Goal: Entertainment & Leisure: Consume media (video, audio)

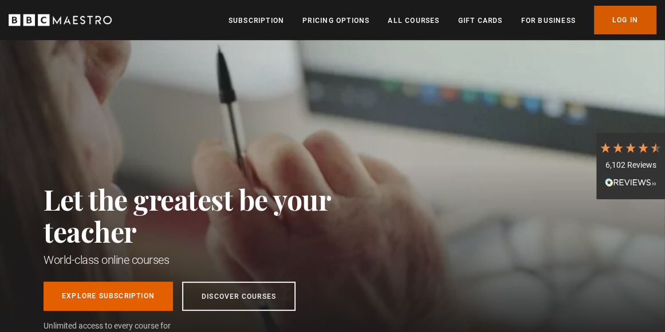
click at [614, 26] on link "Log In" at bounding box center [625, 20] width 62 height 29
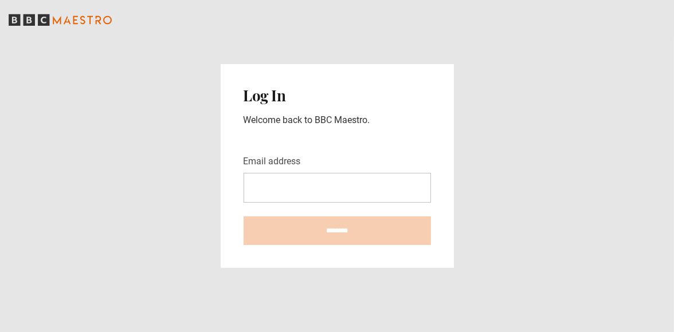
click at [313, 197] on input "Email address" at bounding box center [336, 188] width 187 height 30
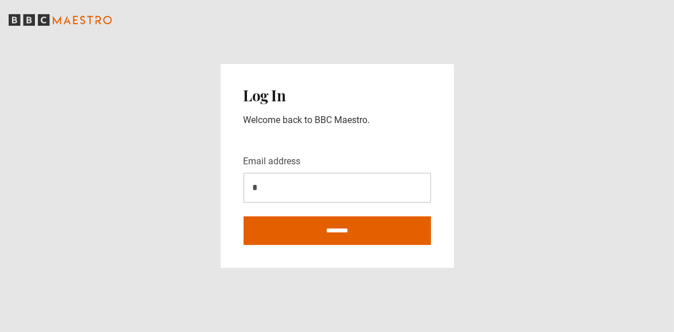
type input "**********"
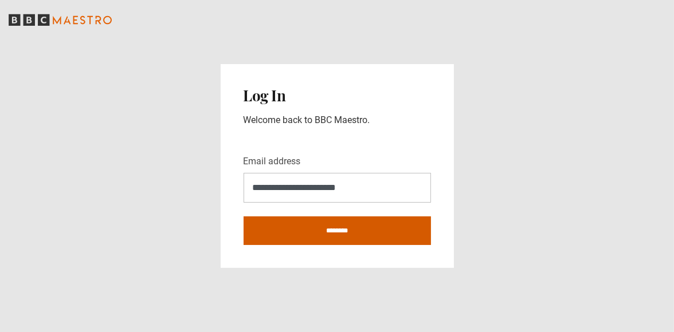
click at [311, 230] on input "********" at bounding box center [336, 231] width 187 height 29
type input "**********"
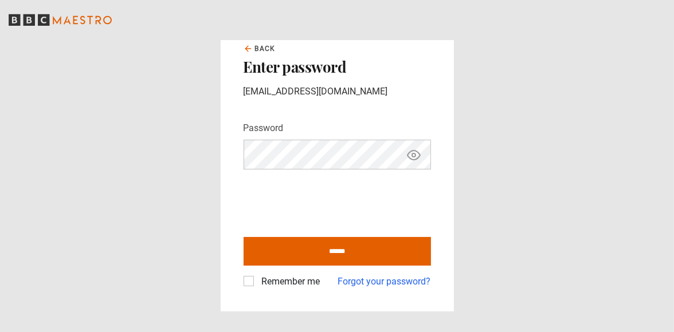
click at [413, 156] on icon "Show password" at bounding box center [414, 155] width 14 height 14
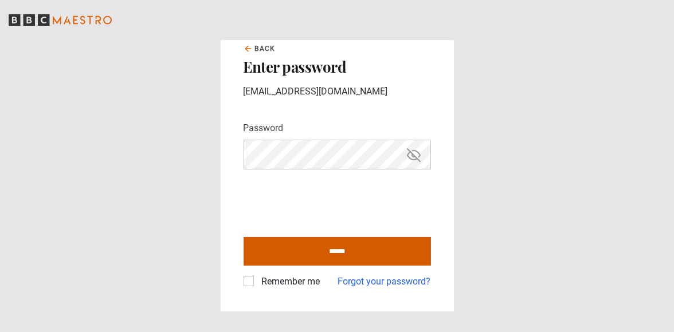
click at [343, 254] on input "******" at bounding box center [336, 251] width 187 height 29
type input "**********"
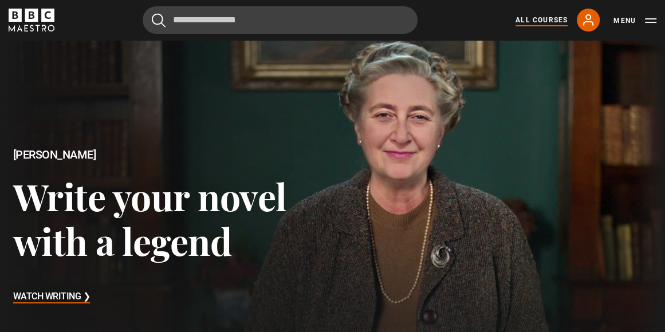
click at [540, 19] on link "All Courses" at bounding box center [542, 20] width 52 height 10
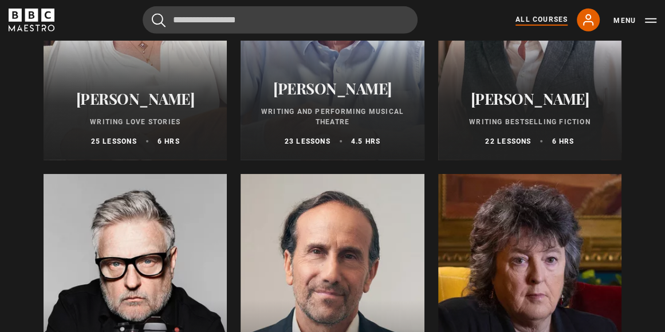
scroll to position [2309, 0]
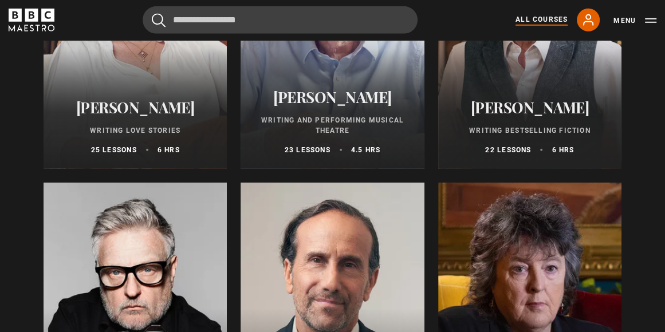
click at [339, 252] on div at bounding box center [332, 320] width 183 height 275
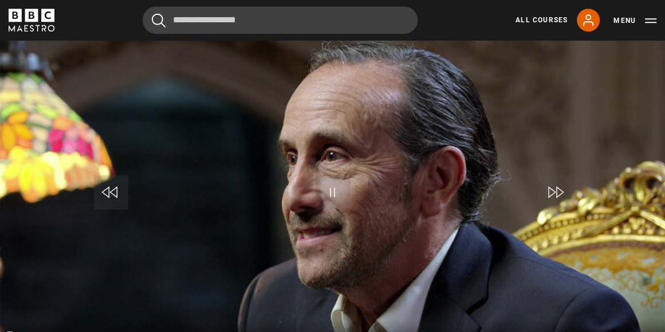
scroll to position [514, 0]
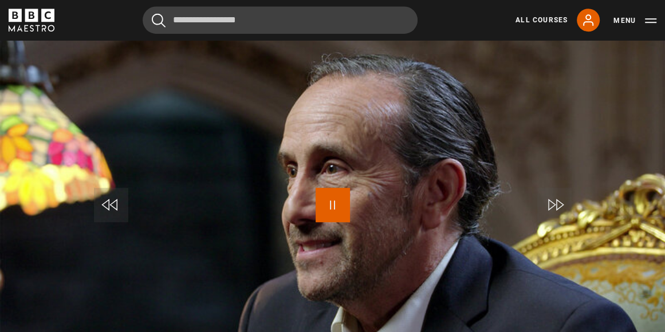
click at [329, 203] on span "Video Player" at bounding box center [333, 205] width 34 height 34
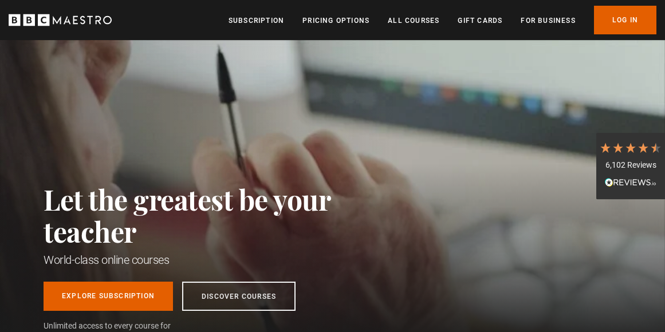
click at [620, 23] on link "Log In" at bounding box center [625, 20] width 62 height 29
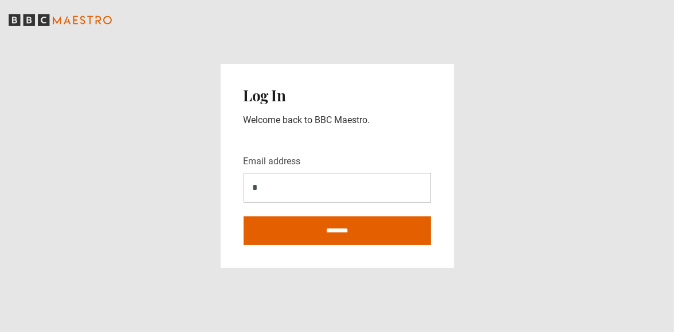
type input "**********"
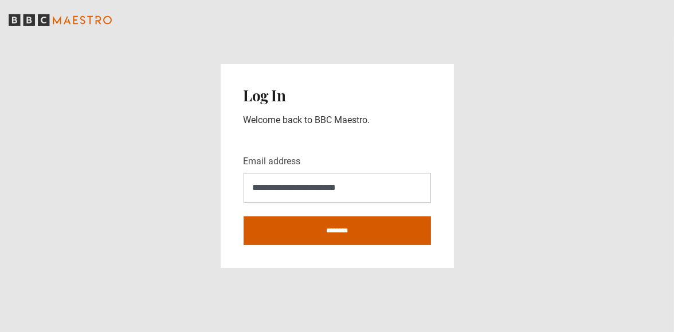
click at [320, 230] on input "********" at bounding box center [336, 231] width 187 height 29
type input "**********"
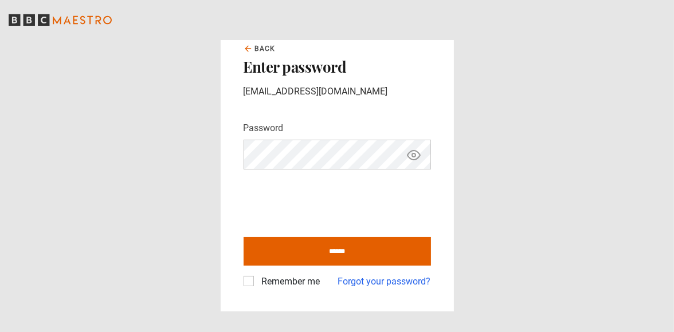
click at [416, 155] on icon "Show password" at bounding box center [414, 155] width 14 height 14
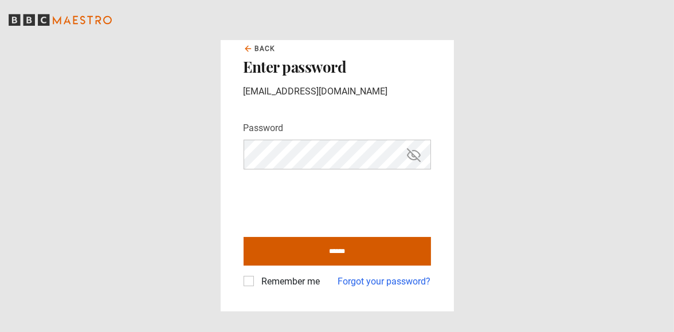
click at [335, 255] on input "******" at bounding box center [336, 251] width 187 height 29
type input "**********"
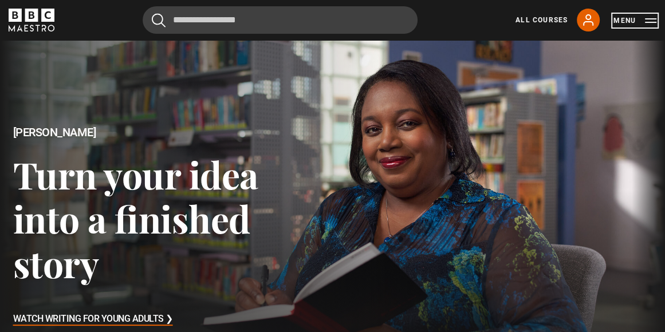
click at [622, 22] on button "Menu" at bounding box center [635, 20] width 43 height 11
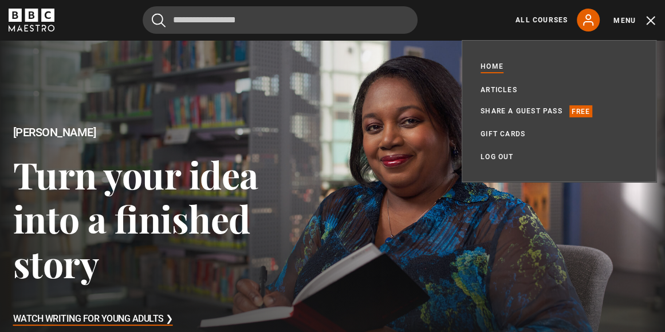
click at [375, 174] on div at bounding box center [332, 227] width 682 height 383
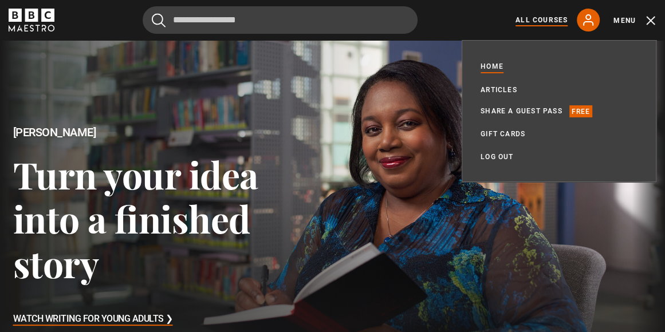
click at [528, 19] on link "All Courses" at bounding box center [542, 20] width 52 height 10
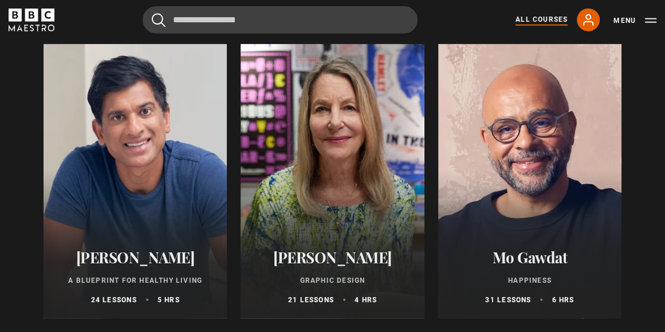
scroll to position [2441, 0]
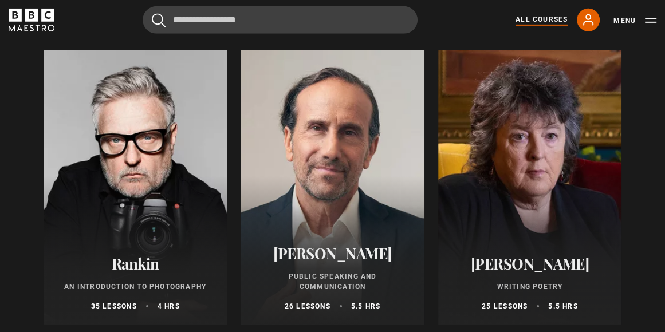
click at [329, 169] on div at bounding box center [332, 187] width 183 height 275
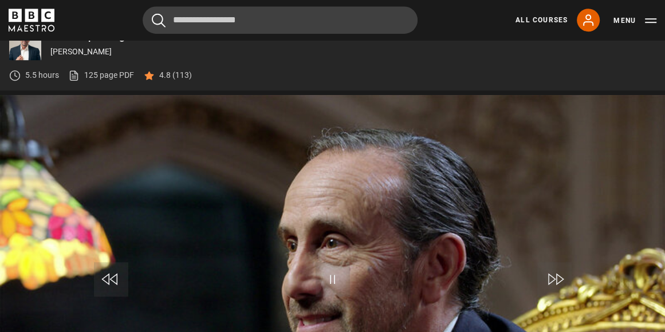
click at [315, 209] on video "Video Player" at bounding box center [332, 282] width 665 height 374
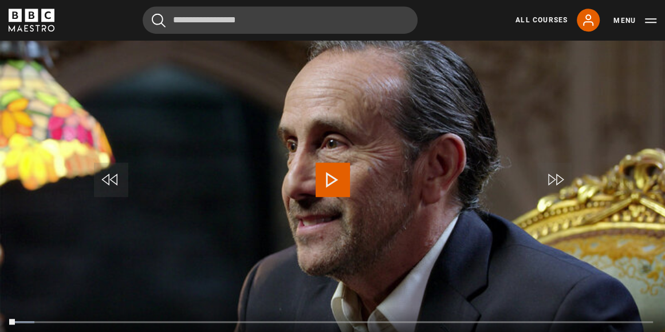
scroll to position [533, 0]
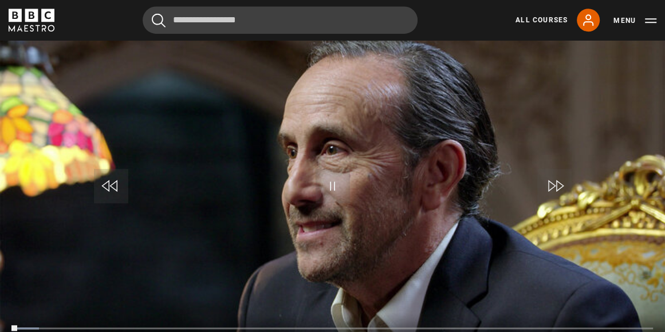
drag, startPoint x: 653, startPoint y: 117, endPoint x: 662, endPoint y: 113, distance: 9.8
click at [662, 113] on video "Video Player" at bounding box center [332, 189] width 665 height 374
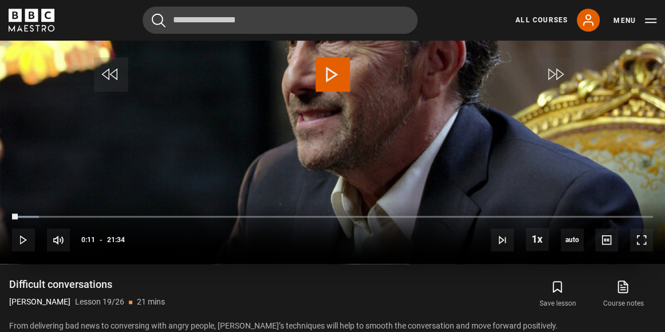
scroll to position [651, 0]
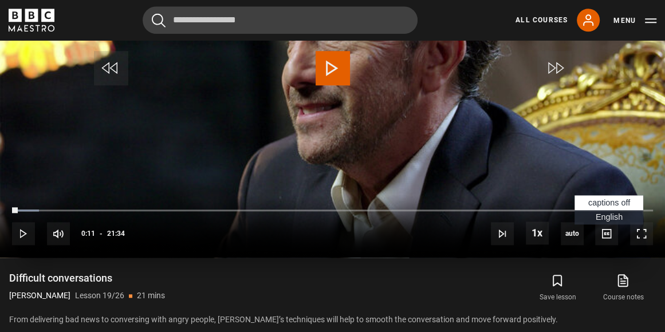
click at [606, 217] on span "English Captions" at bounding box center [609, 217] width 27 height 9
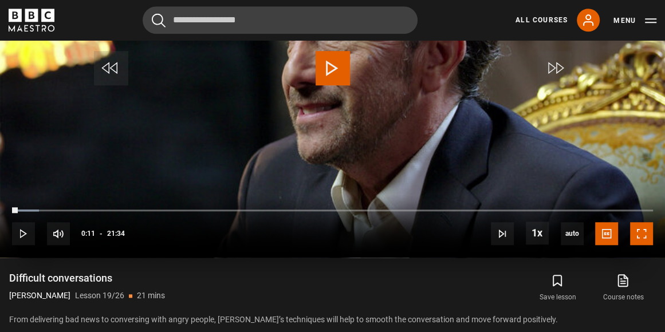
click at [653, 230] on span "Video Player" at bounding box center [641, 233] width 23 height 23
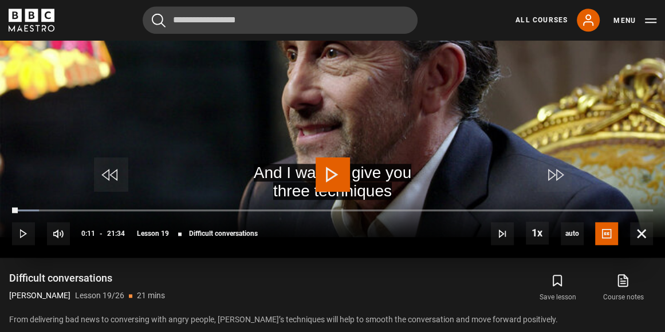
scroll to position [576, 0]
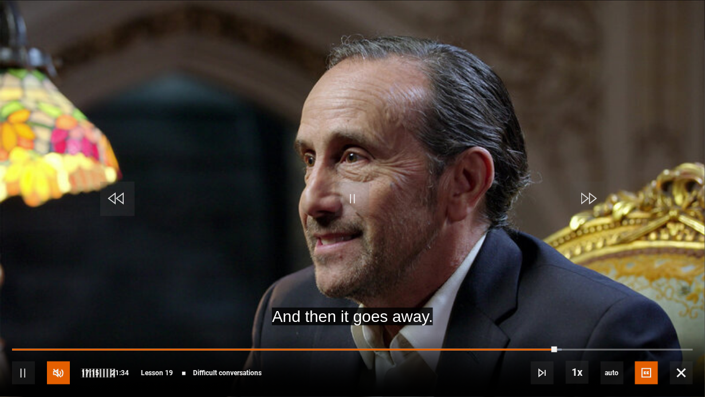
click at [66, 332] on span "Video Player" at bounding box center [58, 373] width 23 height 23
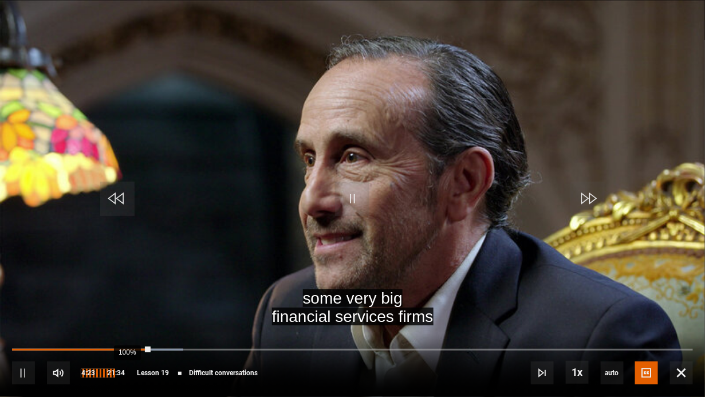
click at [115, 332] on div "100%" at bounding box center [98, 373] width 34 height 23
drag, startPoint x: 126, startPoint y: 374, endPoint x: 146, endPoint y: 373, distance: 20.1
click at [146, 332] on div "10s Skip Back 10 seconds Pause 10s Skip Forward 10 seconds Loaded : 25.50% 03:1…" at bounding box center [352, 365] width 705 height 64
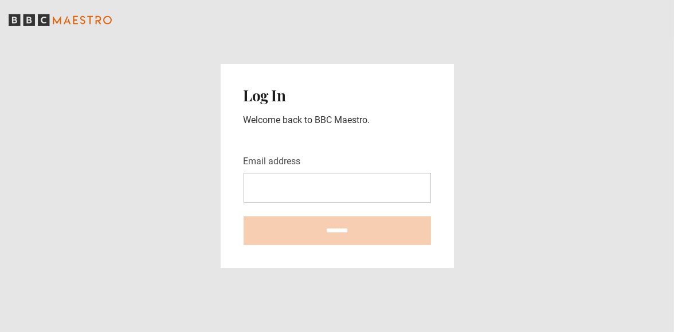
click at [343, 197] on input "Email address" at bounding box center [336, 188] width 187 height 30
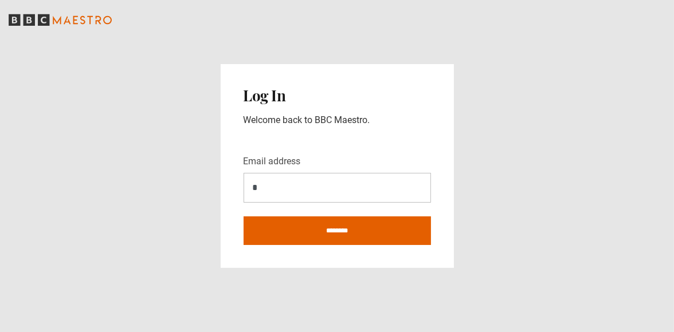
type input "**********"
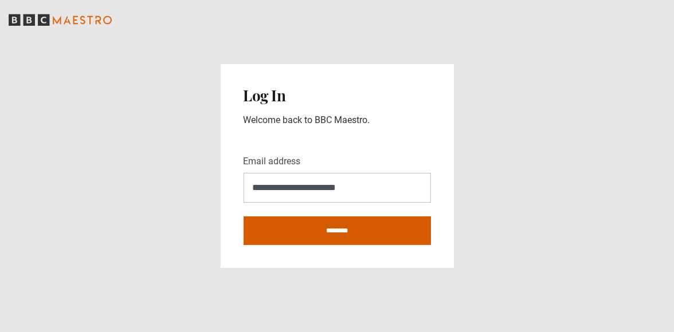
click at [322, 230] on input "********" at bounding box center [336, 231] width 187 height 29
type input "**********"
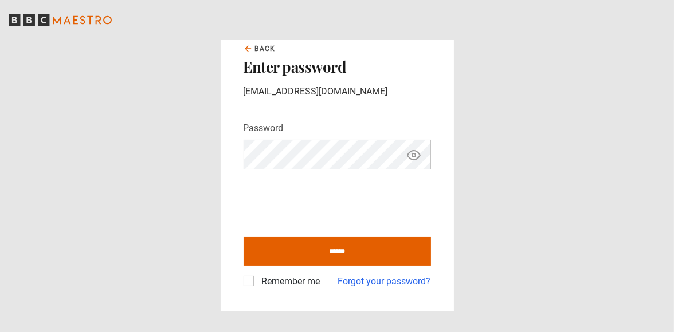
click at [415, 155] on icon "Show password" at bounding box center [413, 155] width 3 height 3
drag, startPoint x: 251, startPoint y: 289, endPoint x: 248, endPoint y: 283, distance: 6.9
click at [248, 283] on div "Back Enter password tomycorrales@hotmail.com Password Your password is hidden *…" at bounding box center [337, 166] width 233 height 291
click at [257, 283] on label "Remember me" at bounding box center [288, 282] width 63 height 14
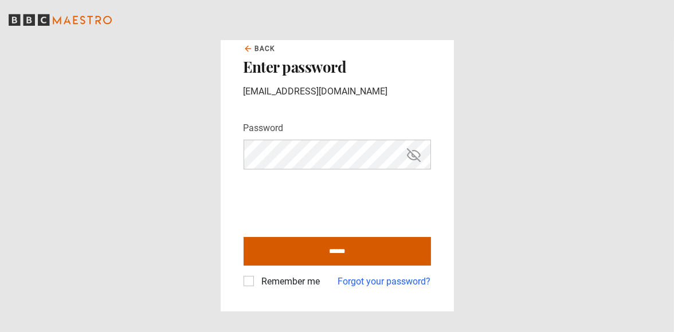
click at [286, 243] on input "******" at bounding box center [336, 251] width 187 height 29
type input "**********"
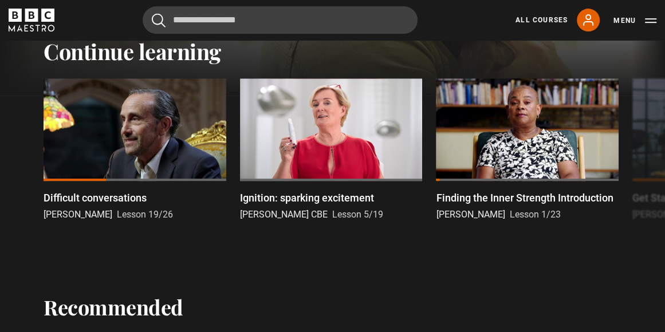
scroll to position [323, 0]
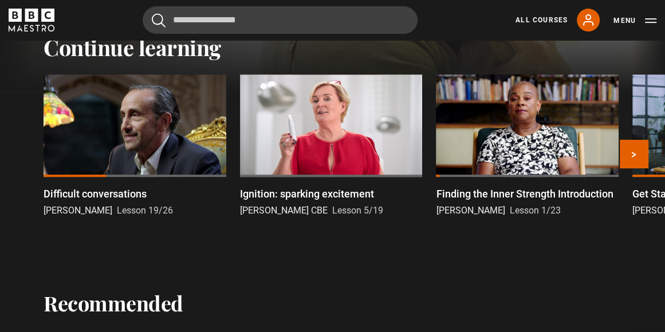
click at [118, 150] on div at bounding box center [135, 125] width 183 height 103
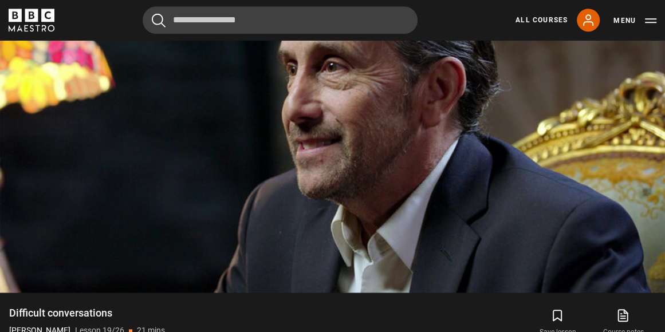
drag, startPoint x: 673, startPoint y: 116, endPoint x: 675, endPoint y: 135, distance: 18.5
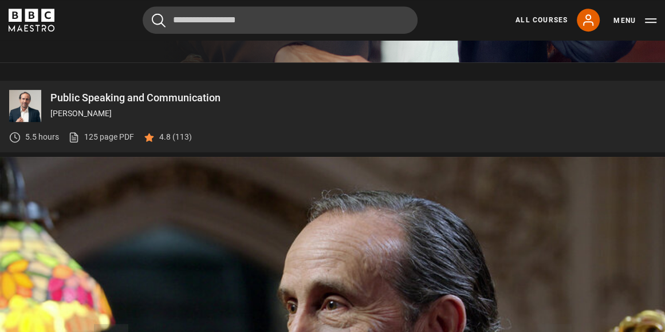
scroll to position [420, 0]
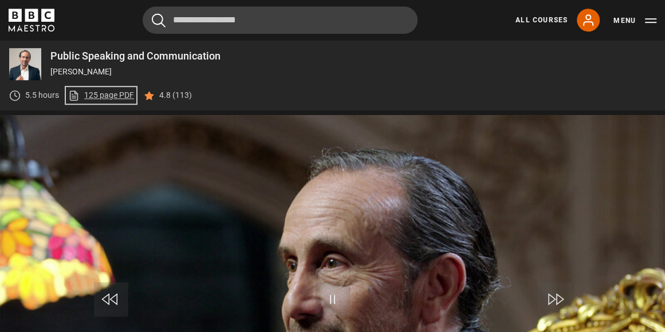
click at [99, 95] on link "125 page PDF (opens in new tab)" at bounding box center [101, 95] width 66 height 12
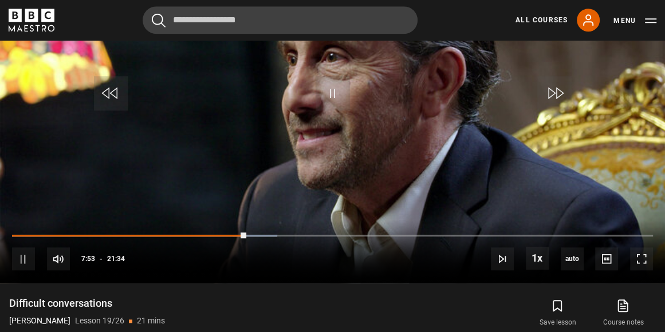
scroll to position [630, 0]
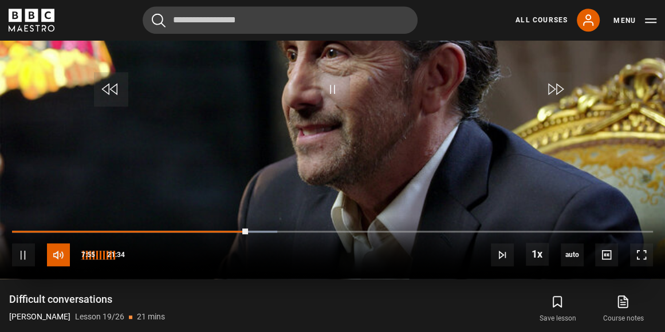
click at [54, 259] on span "Video Player" at bounding box center [58, 254] width 23 height 23
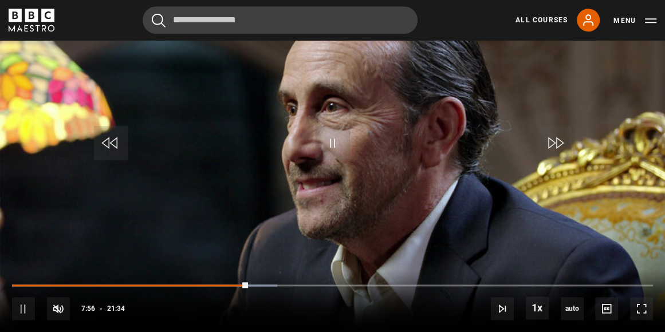
click at [54, 259] on video "Video Player" at bounding box center [332, 146] width 665 height 374
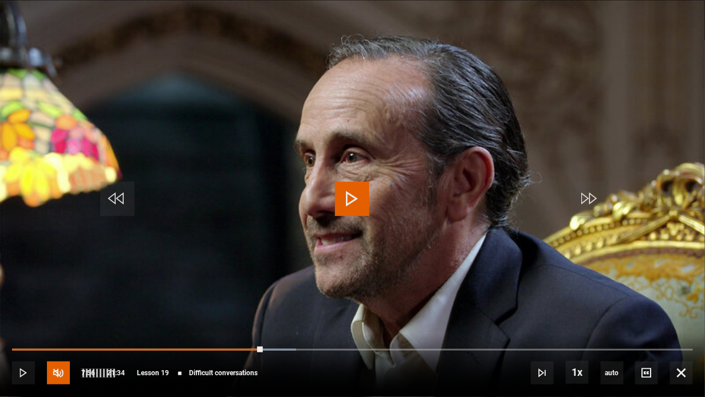
click at [56, 332] on span "Video Player" at bounding box center [58, 373] width 23 height 23
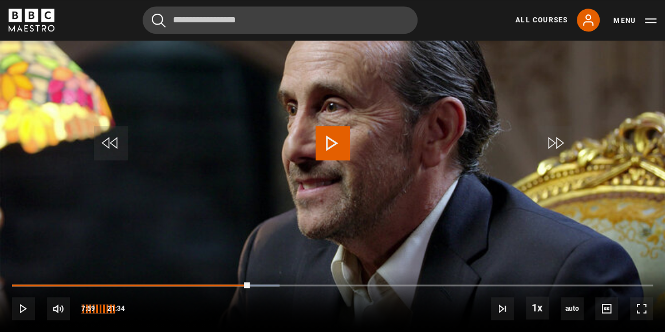
drag, startPoint x: 119, startPoint y: 309, endPoint x: 132, endPoint y: 310, distance: 13.2
click at [132, 310] on div "10s Skip Back 10 seconds Play 10s Skip Forward 10 seconds Loaded : 41.73% 07:34…" at bounding box center [332, 302] width 665 height 64
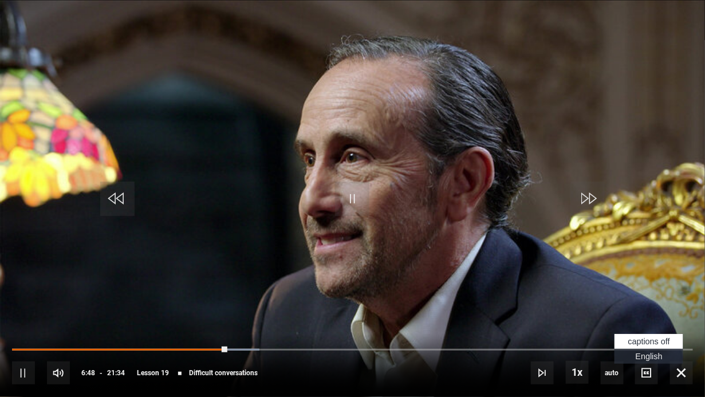
click at [654, 332] on span "English Captions" at bounding box center [649, 356] width 27 height 9
click at [221, 332] on div "10s Skip Back 10 seconds Pause 10s Skip Forward 10 seconds Loaded : 37.09% 06:3…" at bounding box center [352, 365] width 705 height 64
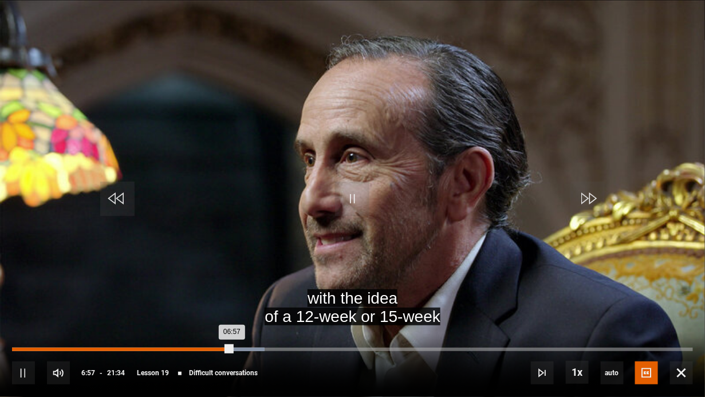
click at [221, 332] on div "Loaded : 37.09% 06:37 06:57" at bounding box center [352, 349] width 681 height 3
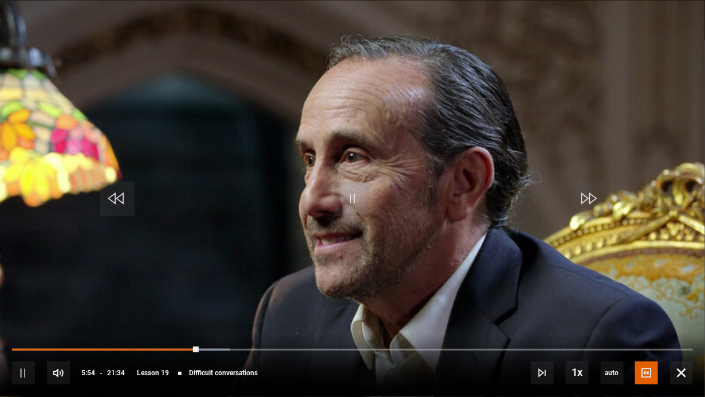
drag, startPoint x: 333, startPoint y: 307, endPoint x: 367, endPoint y: 303, distance: 34.0
click at [367, 303] on video "Video Player" at bounding box center [352, 198] width 705 height 397
drag, startPoint x: 347, startPoint y: 320, endPoint x: 371, endPoint y: 327, distance: 24.5
click at [371, 327] on video "Video Player" at bounding box center [352, 198] width 705 height 397
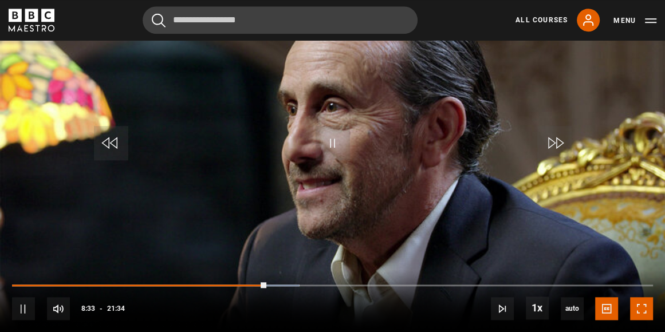
click at [637, 316] on span "Video Player" at bounding box center [641, 308] width 23 height 23
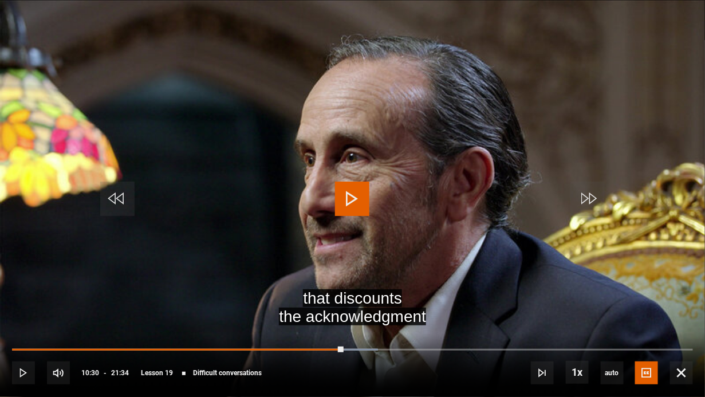
drag, startPoint x: 272, startPoint y: 378, endPoint x: 505, endPoint y: 289, distance: 250.0
click at [505, 289] on video "Video Player" at bounding box center [352, 198] width 705 height 397
drag, startPoint x: 512, startPoint y: 319, endPoint x: 300, endPoint y: 250, distance: 222.8
click at [300, 250] on video "Video Player" at bounding box center [352, 198] width 705 height 397
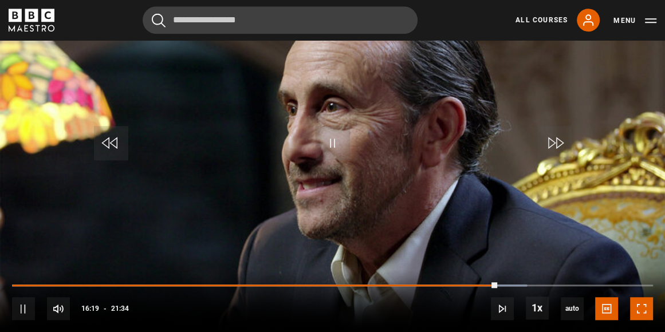
click at [646, 303] on span "Video Player" at bounding box center [641, 308] width 23 height 23
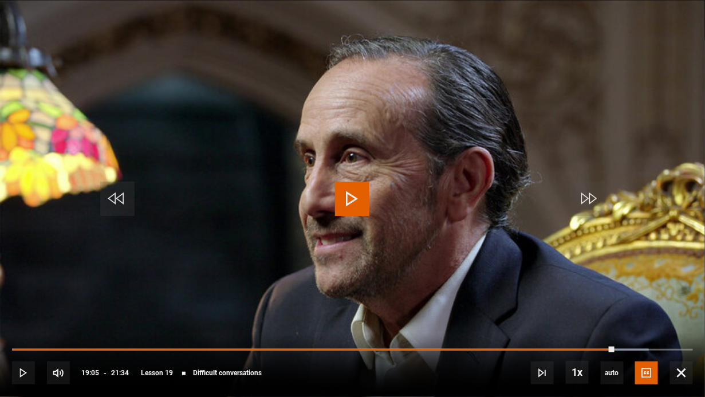
drag, startPoint x: 313, startPoint y: 363, endPoint x: 178, endPoint y: 298, distance: 150.2
click at [178, 298] on video "Video Player" at bounding box center [352, 198] width 705 height 397
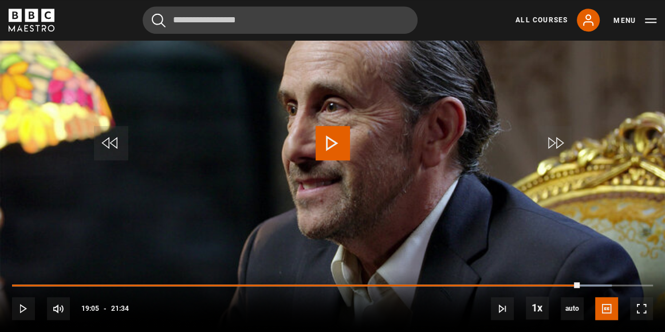
click at [302, 313] on div "10s Skip Back 10 seconds Play 10s Skip Forward 10 seconds Loaded : 93.51% 21:03…" at bounding box center [332, 302] width 665 height 64
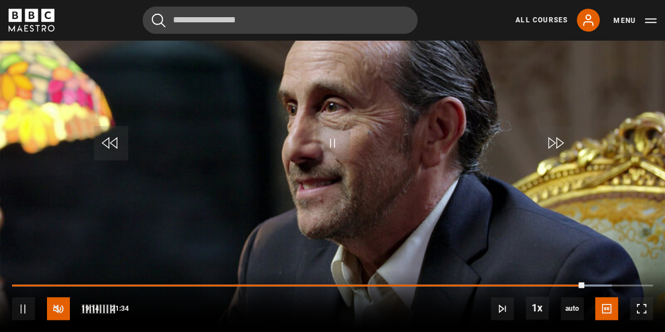
click at [57, 311] on span "Video Player" at bounding box center [58, 308] width 23 height 23
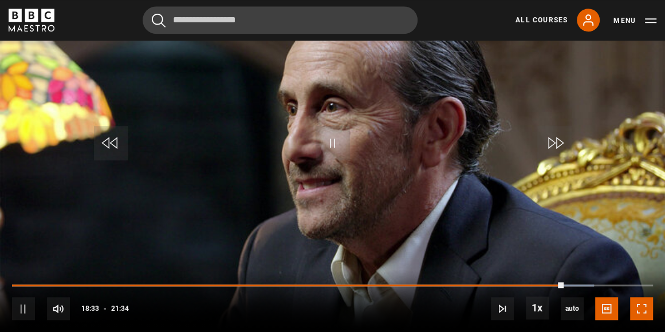
click at [647, 306] on span "Video Player" at bounding box center [641, 308] width 23 height 23
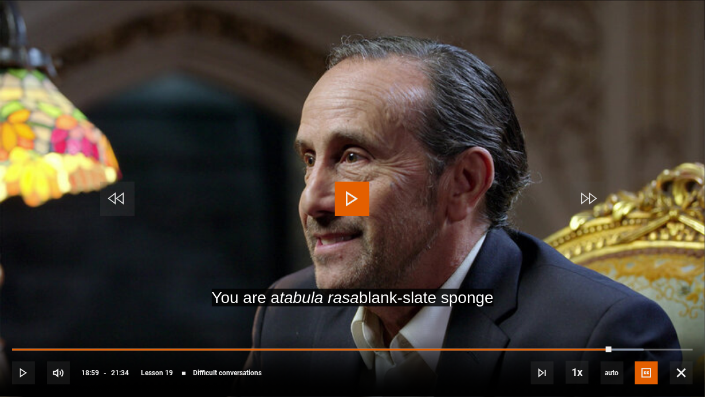
click at [665, 332] on div "10s Skip Back 10 seconds Play 10s Skip Forward 10 seconds Loaded : 92.74% 21:31…" at bounding box center [352, 365] width 705 height 64
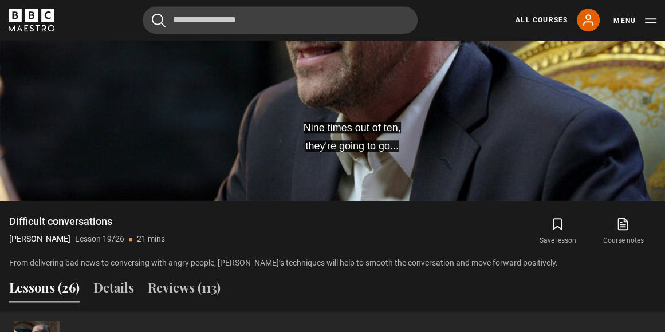
scroll to position [737, 0]
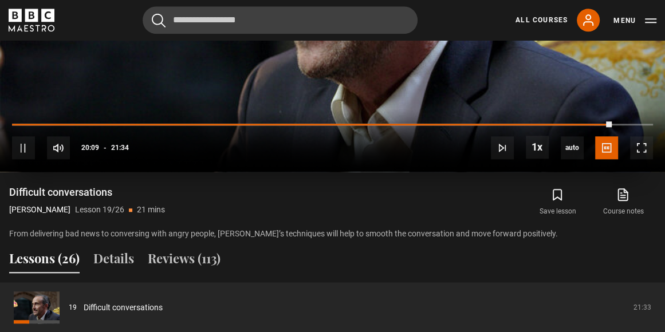
click at [496, 114] on div "10s Skip Back 10 seconds Pause 10s Skip Forward 10 seconds Loaded : 93.51% 21:3…" at bounding box center [332, 141] width 665 height 64
click at [648, 150] on span "Video Player" at bounding box center [641, 147] width 23 height 23
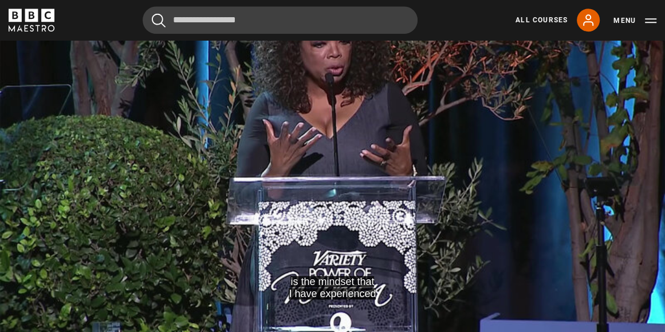
scroll to position [575, 0]
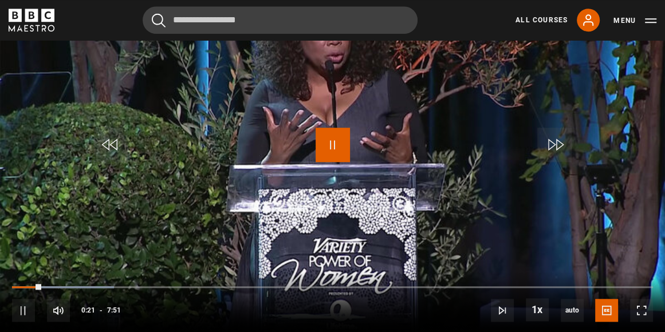
click at [337, 135] on span "Video Player" at bounding box center [333, 145] width 34 height 34
